Goal: Obtain resource: Download file/media

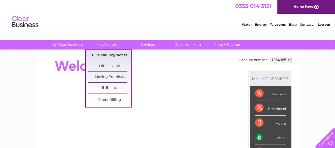
click at [115, 55] on link "Bills and Payments" at bounding box center [110, 55] width 44 height 11
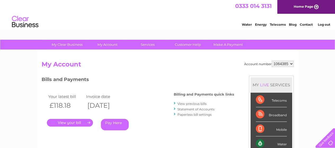
scroll to position [26, 0]
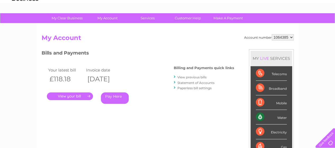
click at [188, 76] on link "View previous bills" at bounding box center [191, 77] width 29 height 4
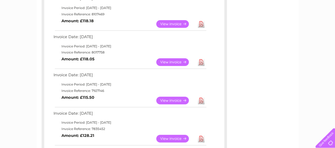
scroll to position [106, 0]
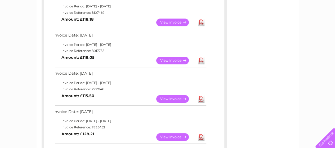
click at [174, 99] on link "View" at bounding box center [175, 99] width 39 height 8
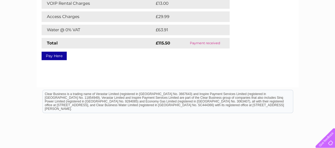
scroll to position [26, 0]
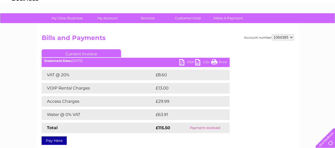
click at [184, 63] on link "PDF" at bounding box center [187, 63] width 16 height 8
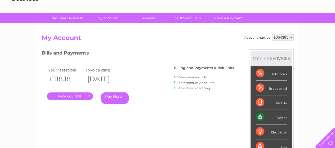
click at [186, 83] on link "Statement of Accounts" at bounding box center [195, 83] width 37 height 4
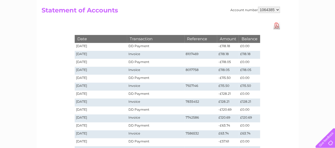
scroll to position [26, 0]
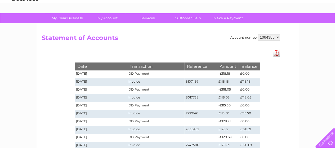
click at [276, 52] on link "Download Pdf" at bounding box center [276, 53] width 7 height 8
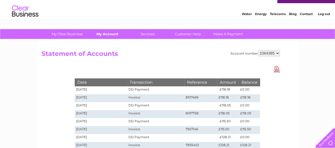
scroll to position [0, 0]
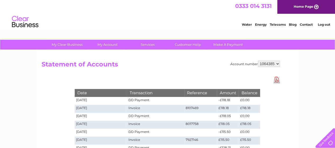
drag, startPoint x: 271, startPoint y: 63, endPoint x: 279, endPoint y: 63, distance: 7.7
click at [279, 63] on select "1064385" at bounding box center [269, 64] width 22 height 6
click at [210, 61] on h2 "Statement of Accounts" at bounding box center [161, 66] width 238 height 10
